Goal: Navigation & Orientation: Find specific page/section

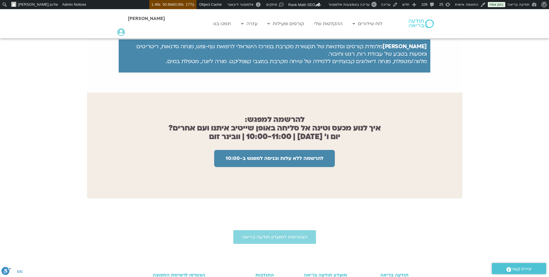
scroll to position [402, 0]
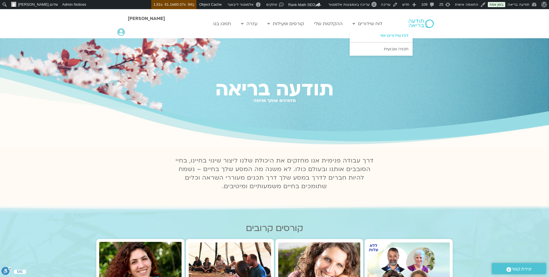
click at [386, 37] on link "לוח שידורים יומי" at bounding box center [381, 35] width 63 height 13
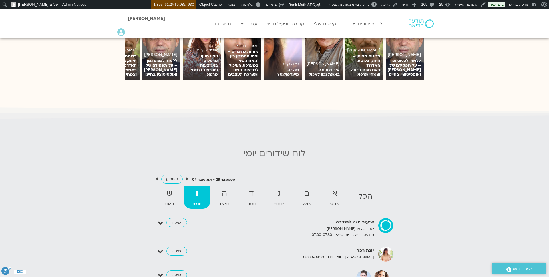
scroll to position [507, 0]
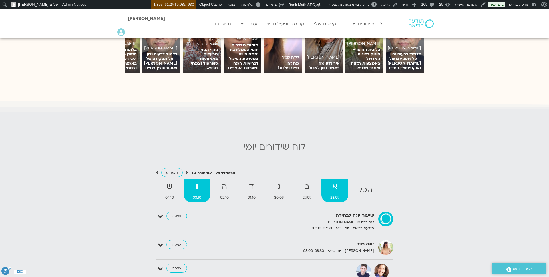
click at [335, 189] on link "א 28.09" at bounding box center [334, 191] width 27 height 23
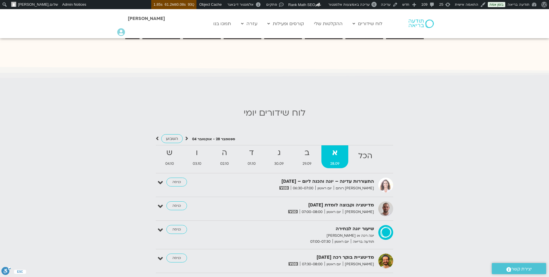
scroll to position [458, 0]
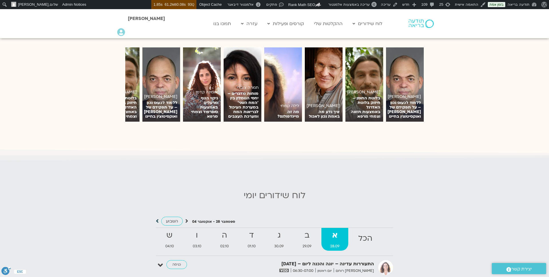
click at [157, 218] on icon at bounding box center [157, 221] width 3 height 6
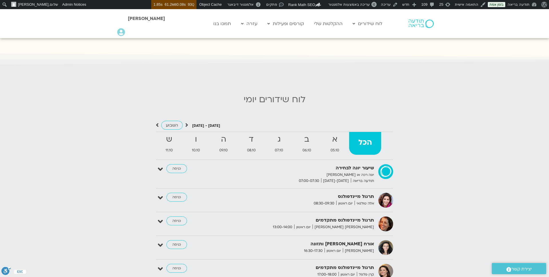
scroll to position [553, 0]
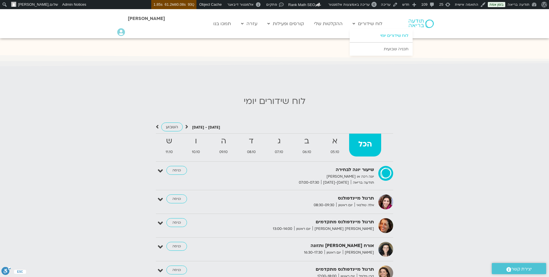
click at [395, 35] on link "לוח שידורים יומי" at bounding box center [381, 35] width 63 height 13
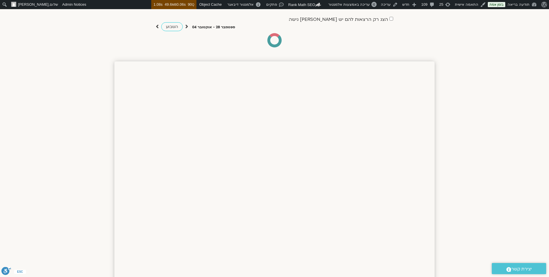
scroll to position [49, 0]
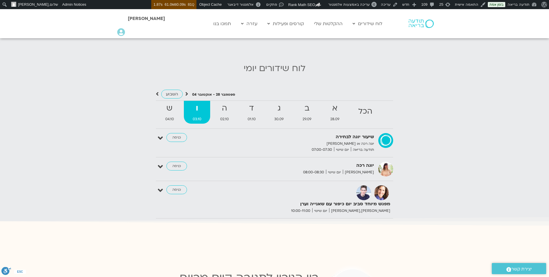
scroll to position [580, 0]
click at [334, 109] on strong "א" at bounding box center [334, 109] width 27 height 13
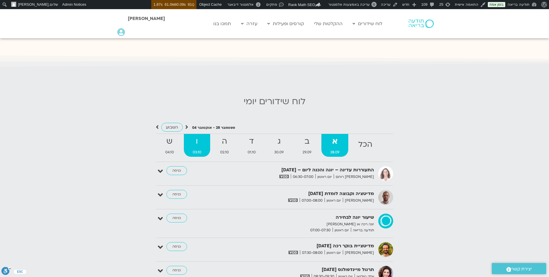
scroll to position [546, 0]
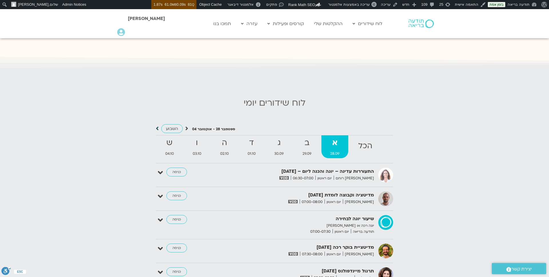
click at [156, 128] on icon at bounding box center [157, 129] width 3 height 6
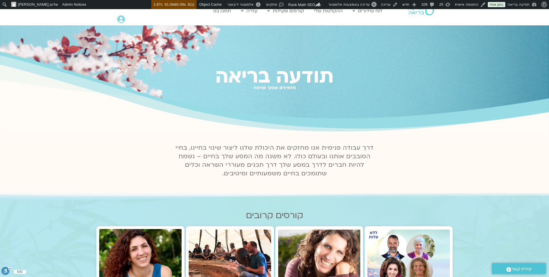
scroll to position [0, 0]
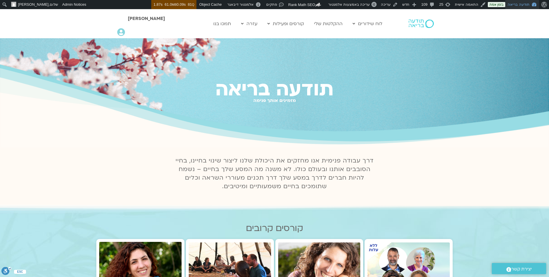
click at [519, 3] on link "תודעה בריאה" at bounding box center [522, 4] width 34 height 9
click at [523, 14] on link "לוח בקרה" at bounding box center [516, 14] width 46 height 7
